Goal: Task Accomplishment & Management: Manage account settings

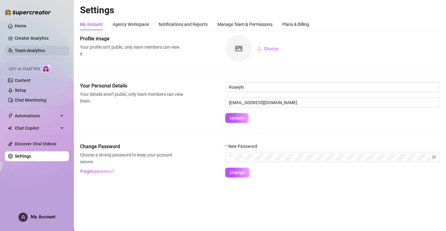
click at [45, 50] on link "Team Analytics" at bounding box center [30, 50] width 30 height 5
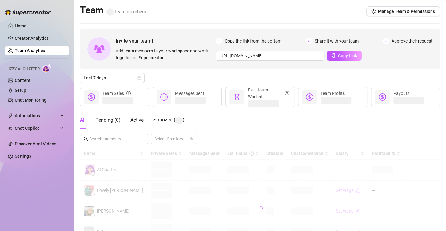
scroll to position [92, 0]
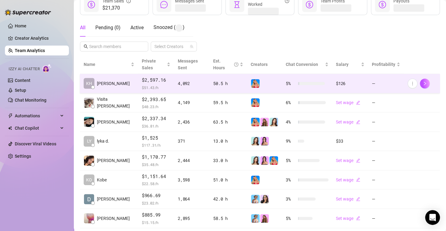
click at [247, 77] on td at bounding box center [264, 83] width 35 height 19
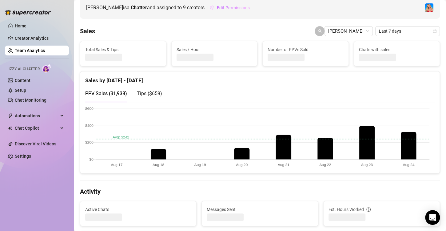
click at [217, 7] on span "Edit Permissions" at bounding box center [233, 7] width 33 height 5
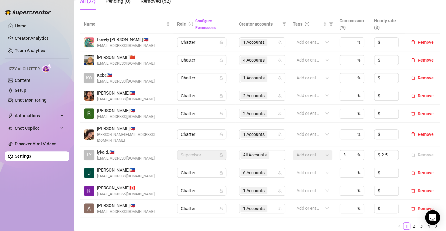
scroll to position [184, 0]
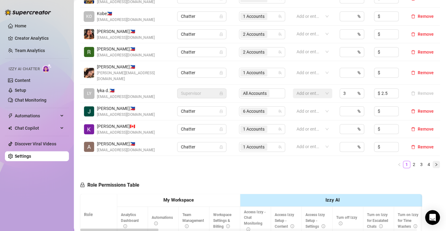
click at [432, 160] on button "button" at bounding box center [435, 163] width 7 height 7
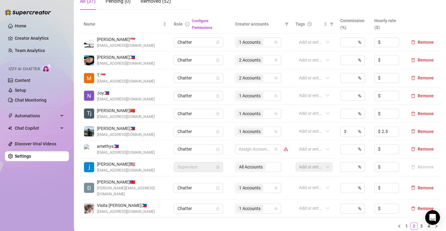
scroll to position [154, 0]
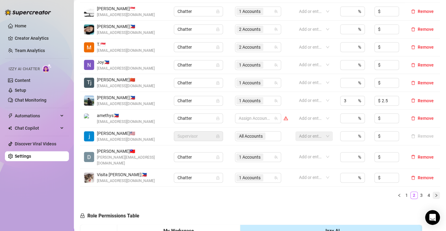
click at [435, 193] on icon "right" at bounding box center [436, 194] width 2 height 3
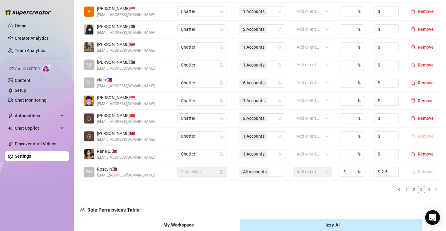
click at [419, 134] on span "Remove" at bounding box center [425, 135] width 16 height 5
